Goal: Find specific page/section: Find specific page/section

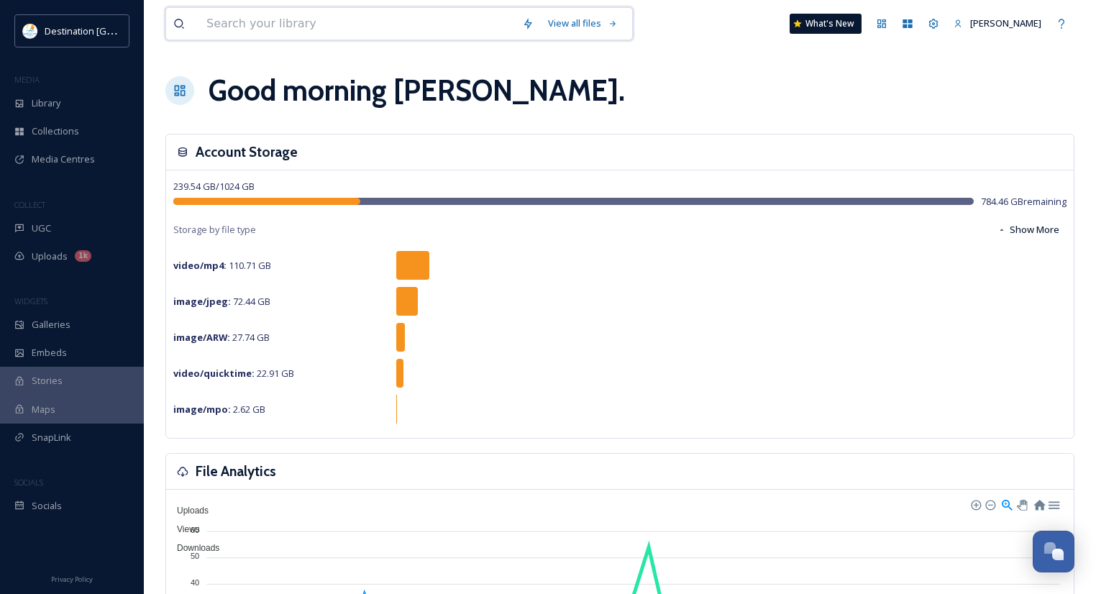
click at [245, 32] on input at bounding box center [357, 24] width 316 height 32
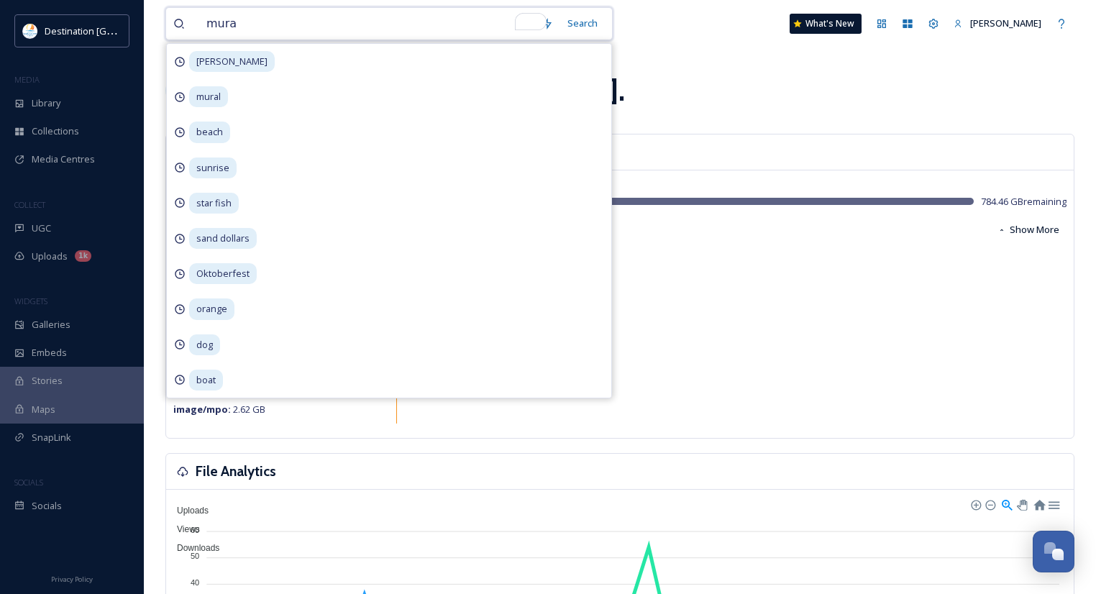
type input "mural"
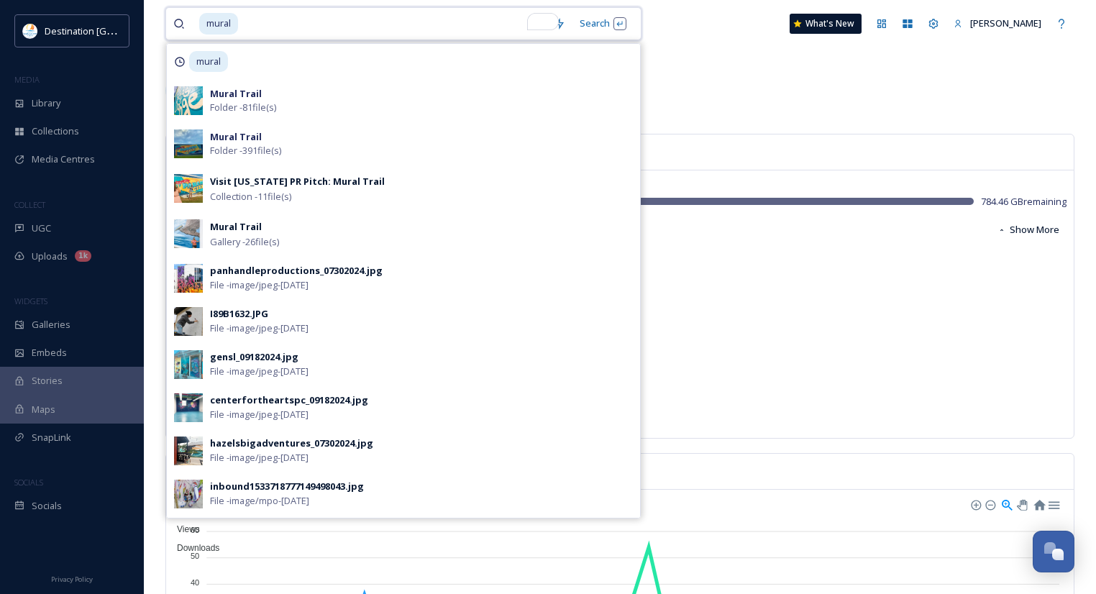
drag, startPoint x: 269, startPoint y: 27, endPoint x: 156, endPoint y: 13, distance: 113.7
click at [617, 31] on div "Search Press Enter to search" at bounding box center [602, 23] width 61 height 28
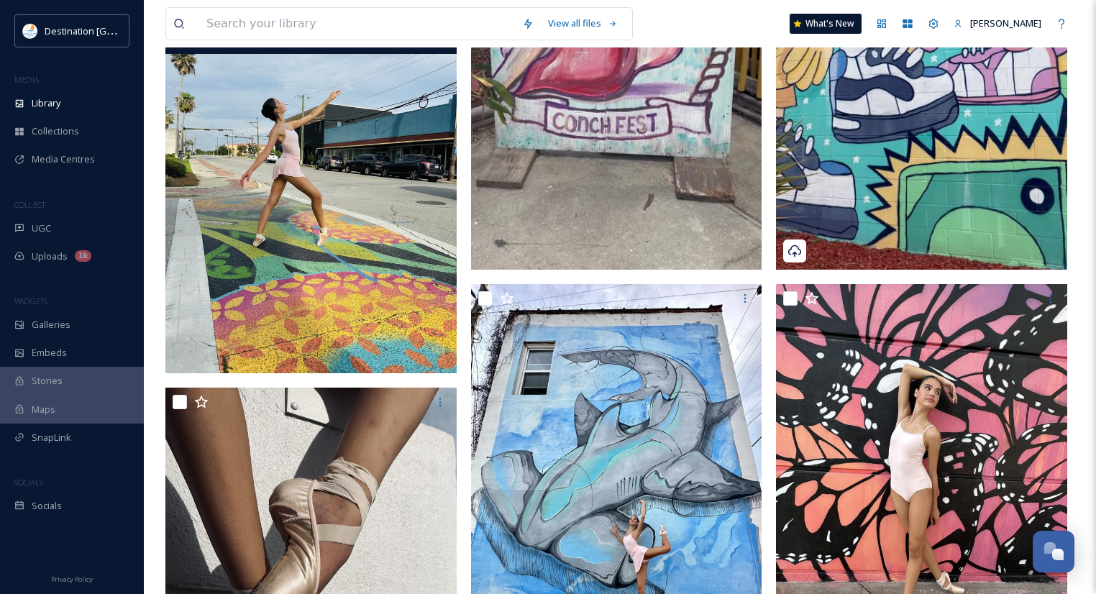
click at [277, 277] on img at bounding box center [310, 179] width 291 height 388
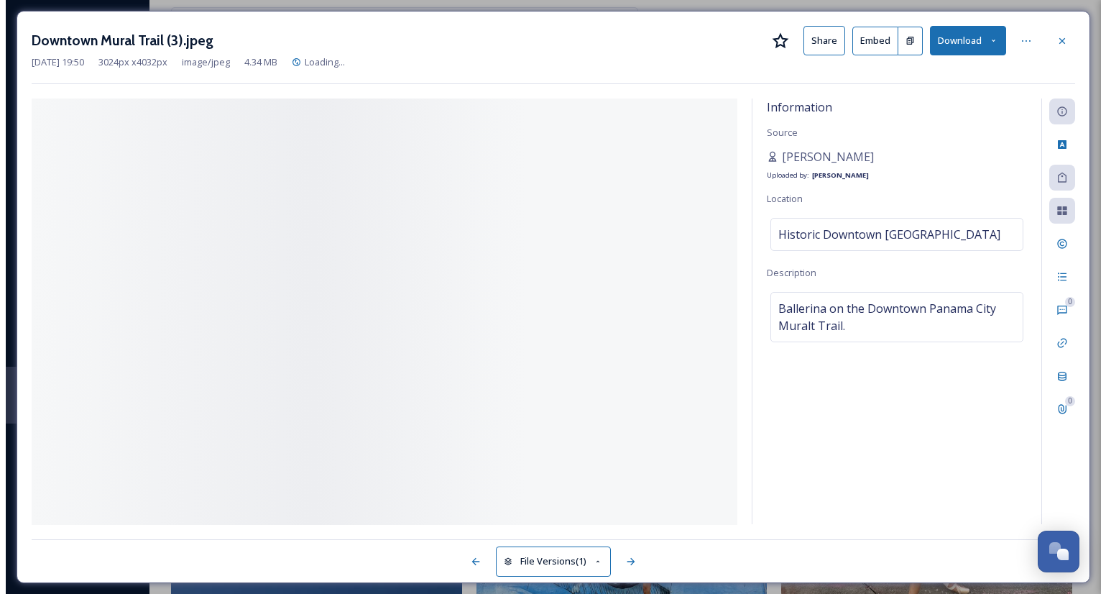
scroll to position [173, 0]
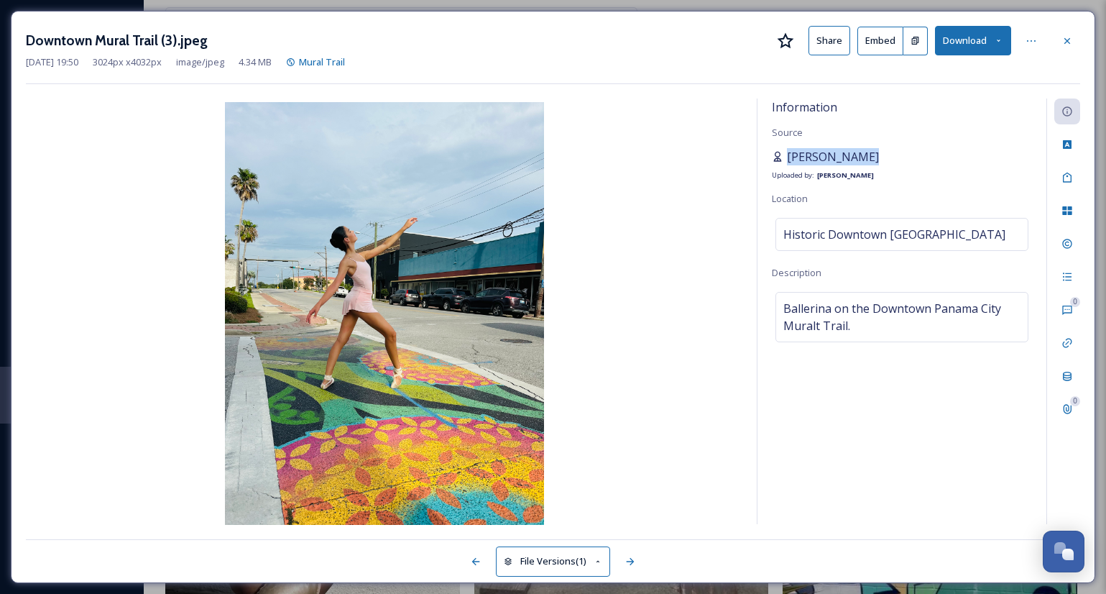
drag, startPoint x: 894, startPoint y: 152, endPoint x: 789, endPoint y: 163, distance: 104.9
click at [789, 163] on div "[PERSON_NAME] Uploaded by: [PERSON_NAME]" at bounding box center [902, 165] width 260 height 35
copy span "[PERSON_NAME]"
